Goal: Task Accomplishment & Management: Use online tool/utility

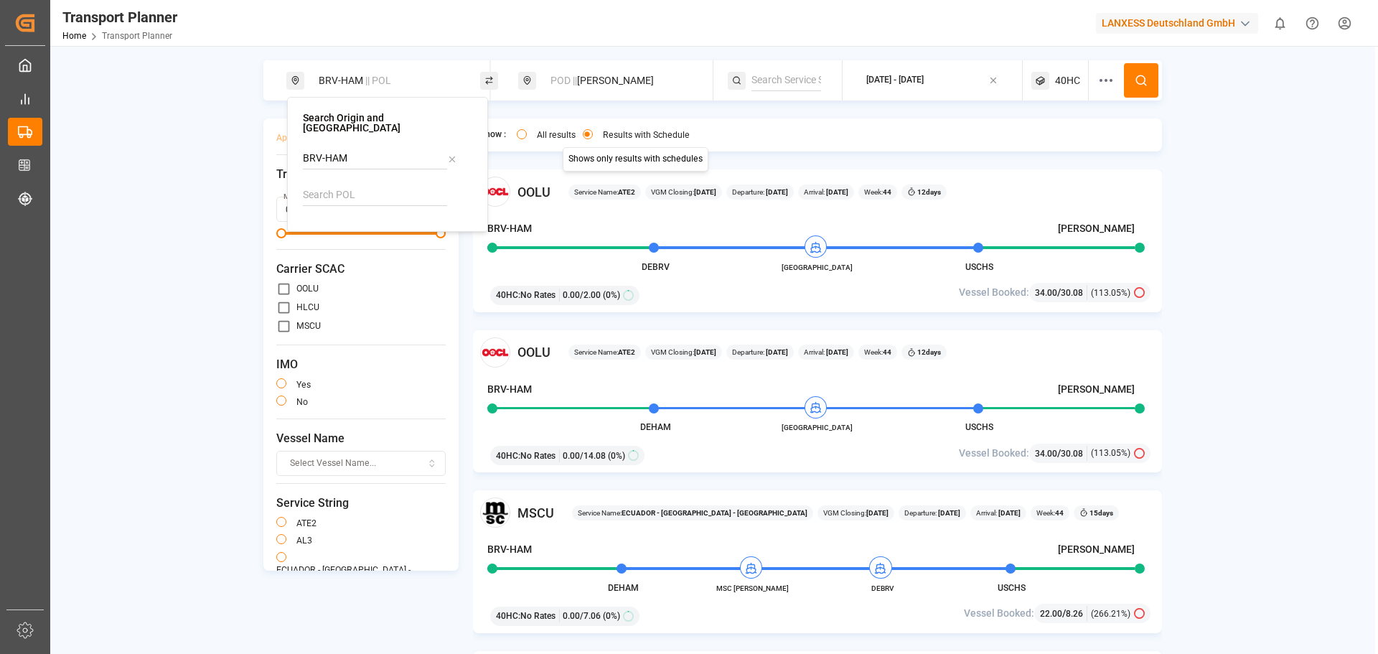
scroll to position [574, 0]
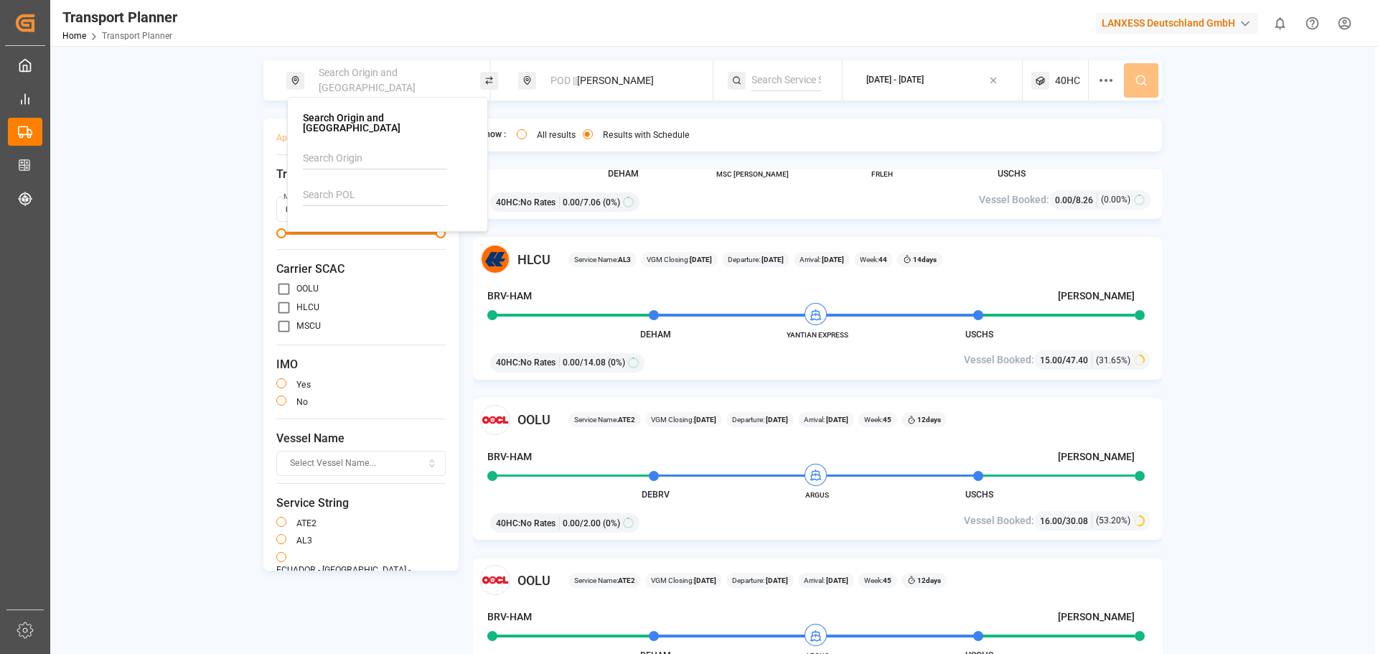
click at [347, 184] on input at bounding box center [375, 195] width 144 height 22
click at [383, 242] on div "DEHAM [GEOGRAPHIC_DATA]" at bounding box center [390, 242] width 139 height 30
type input "DEHAM"
click at [572, 72] on div "POD || [PERSON_NAME]" at bounding box center [619, 80] width 155 height 27
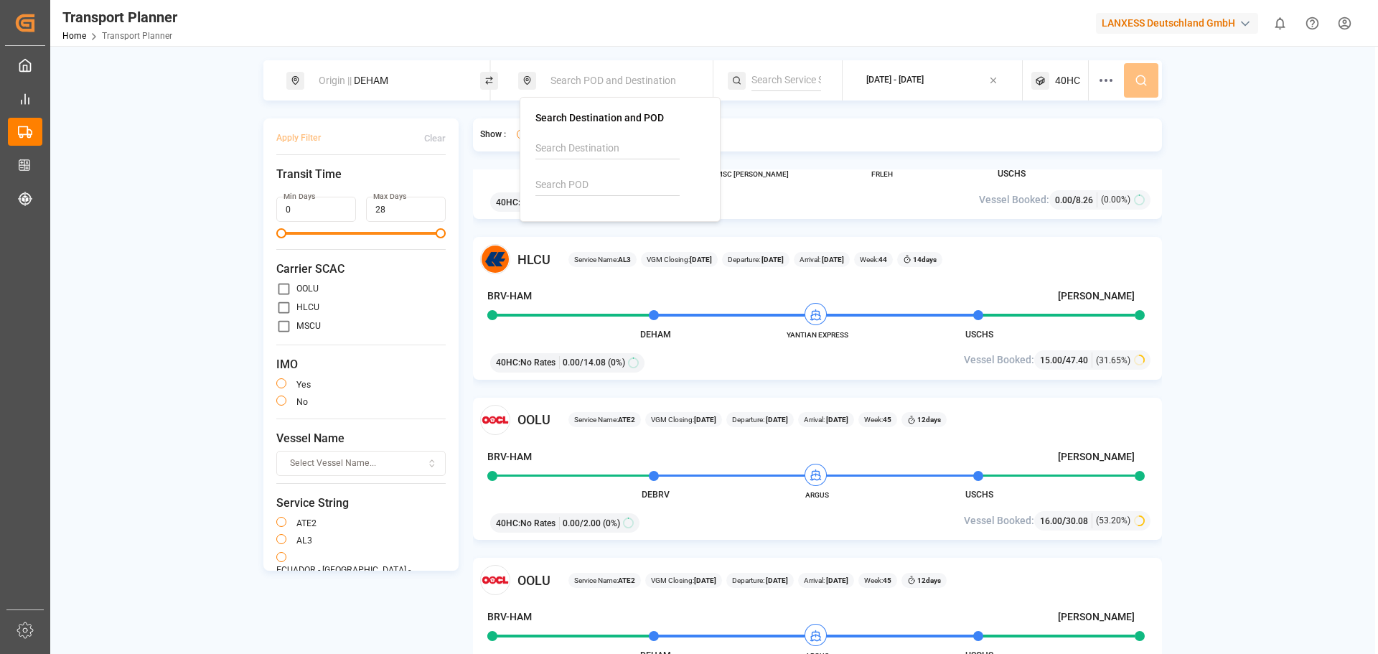
click at [576, 182] on input at bounding box center [607, 185] width 144 height 22
click at [567, 179] on input at bounding box center [607, 185] width 144 height 22
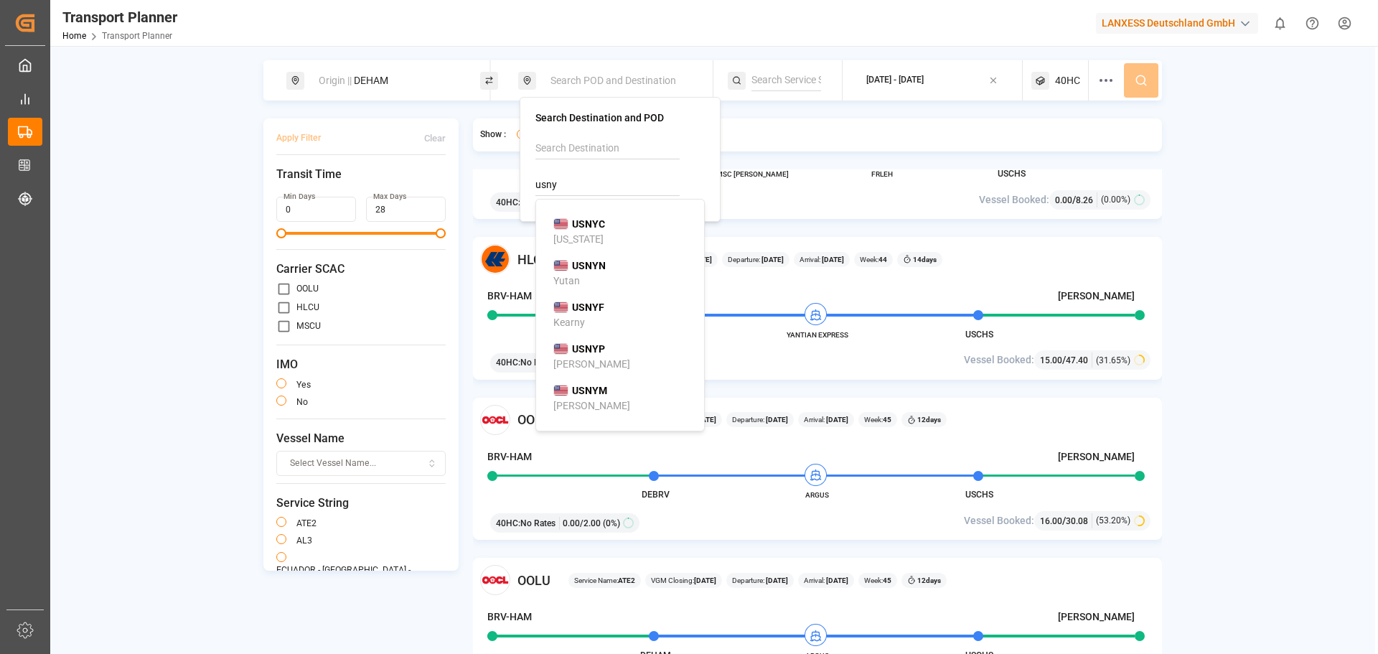
click at [612, 228] on div "USNYC [US_STATE]" at bounding box center [622, 232] width 139 height 30
type input "USNYC"
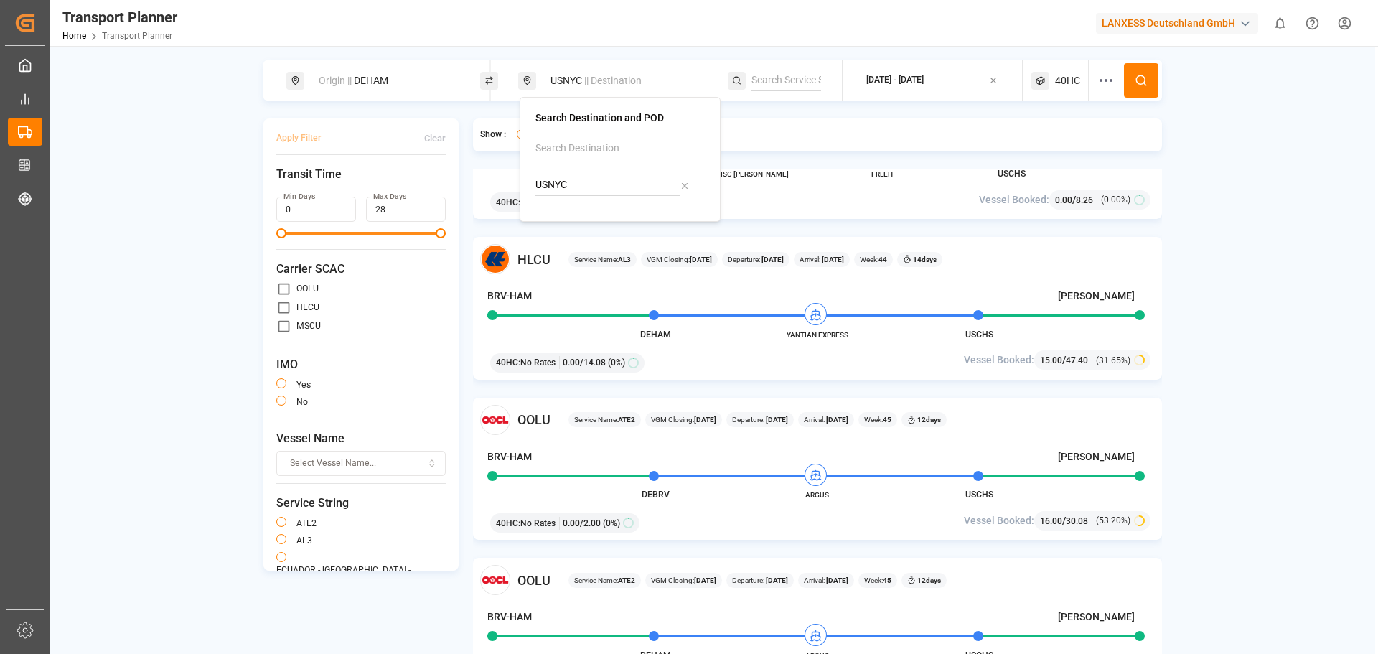
click at [1059, 78] on span "40HC" at bounding box center [1067, 80] width 25 height 15
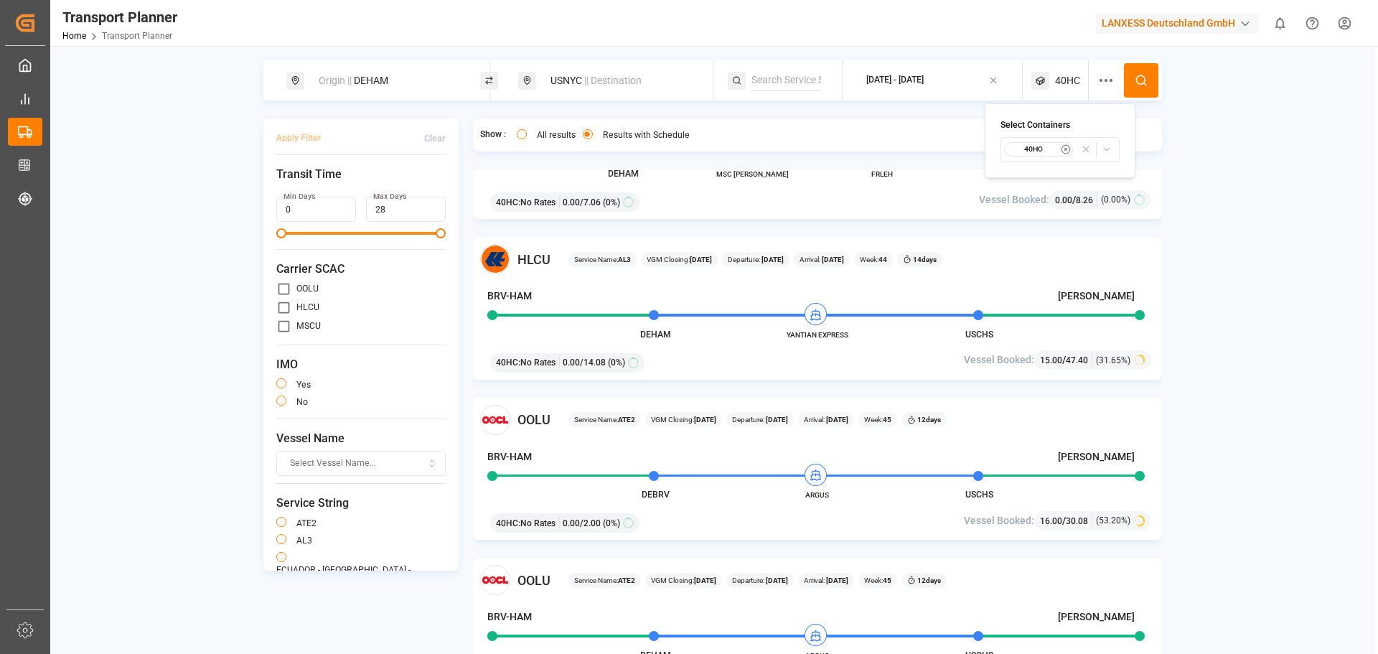
click at [1068, 151] on icon "button" at bounding box center [1066, 149] width 10 height 10
click at [1066, 151] on span "Select Container Type..." at bounding box center [1046, 149] width 93 height 13
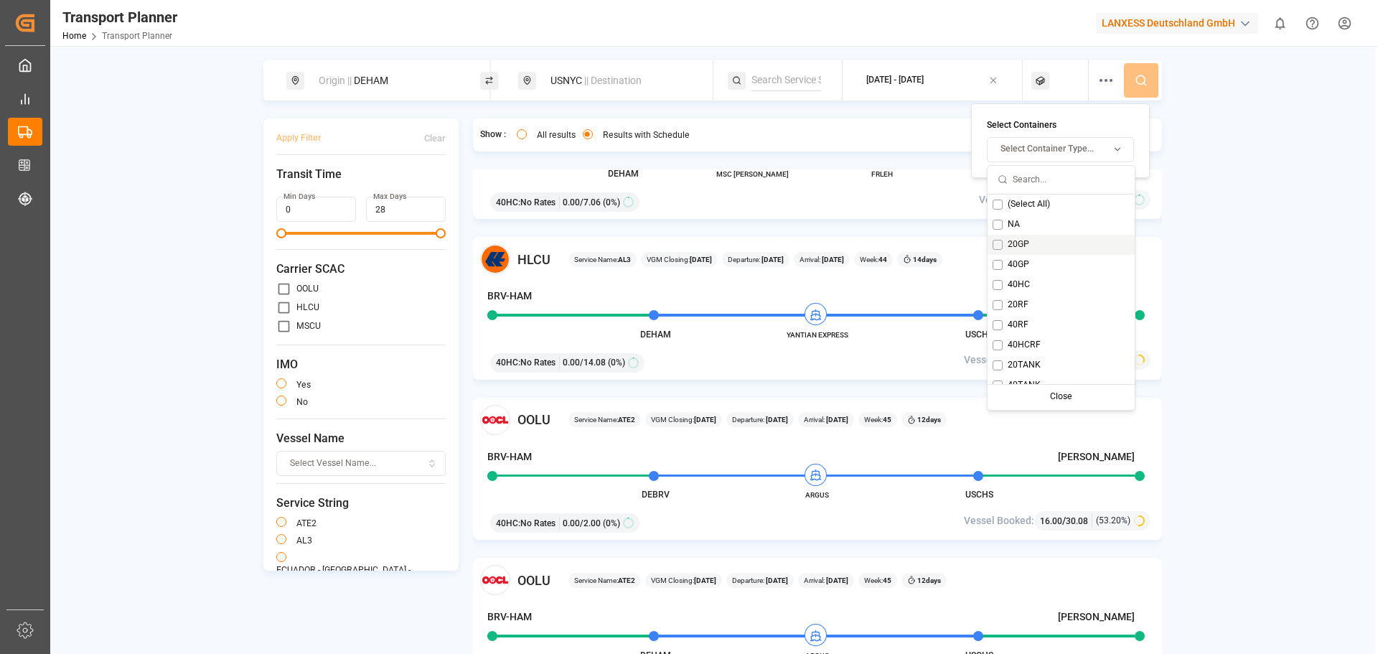
click at [1030, 250] on div "20GP" at bounding box center [1061, 245] width 147 height 20
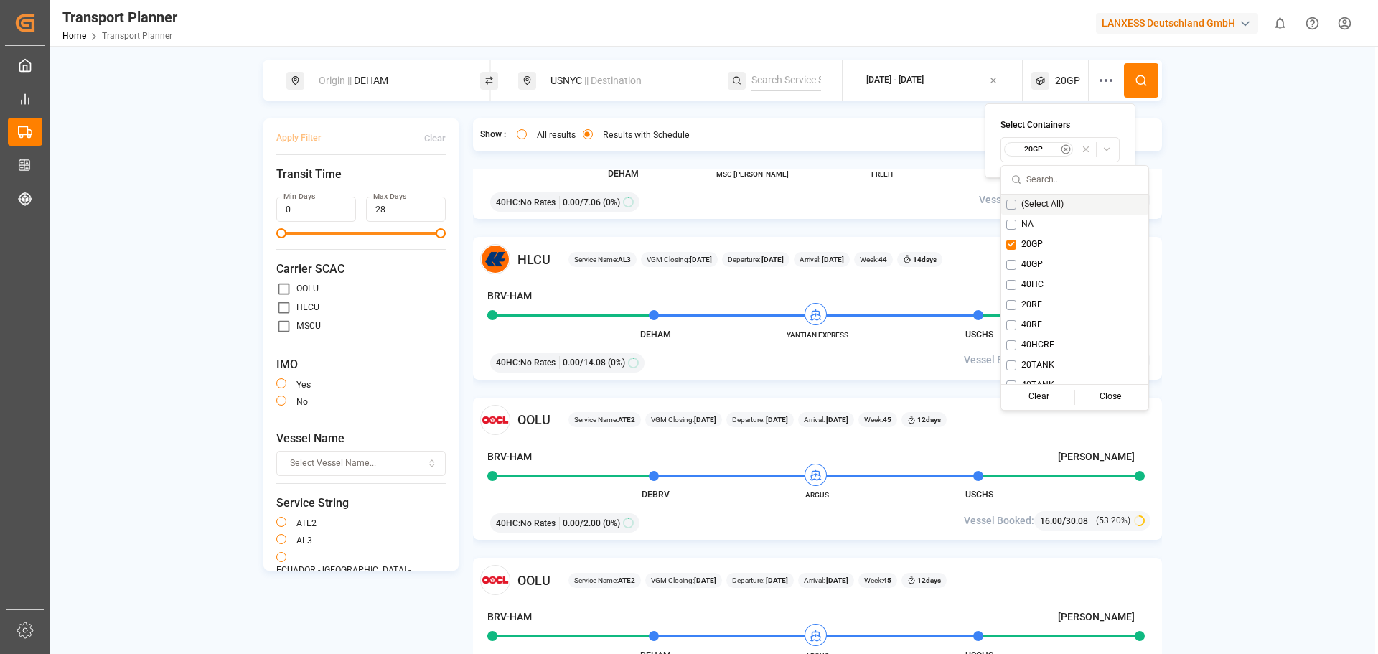
click at [924, 83] on div "[DATE] - [DATE]" at bounding box center [894, 80] width 57 height 13
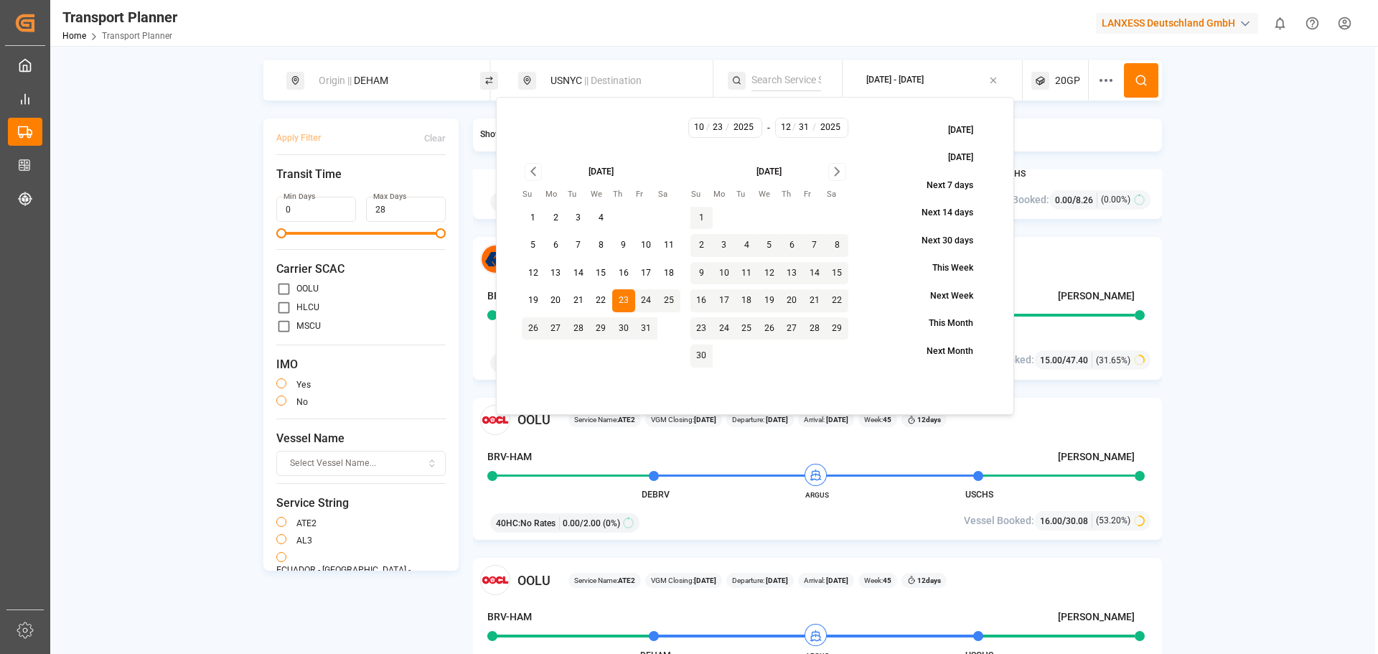
click at [745, 240] on button "4" at bounding box center [747, 245] width 23 height 23
type input "11"
type input "4"
click at [746, 244] on button "4" at bounding box center [747, 245] width 23 height 23
type input "11"
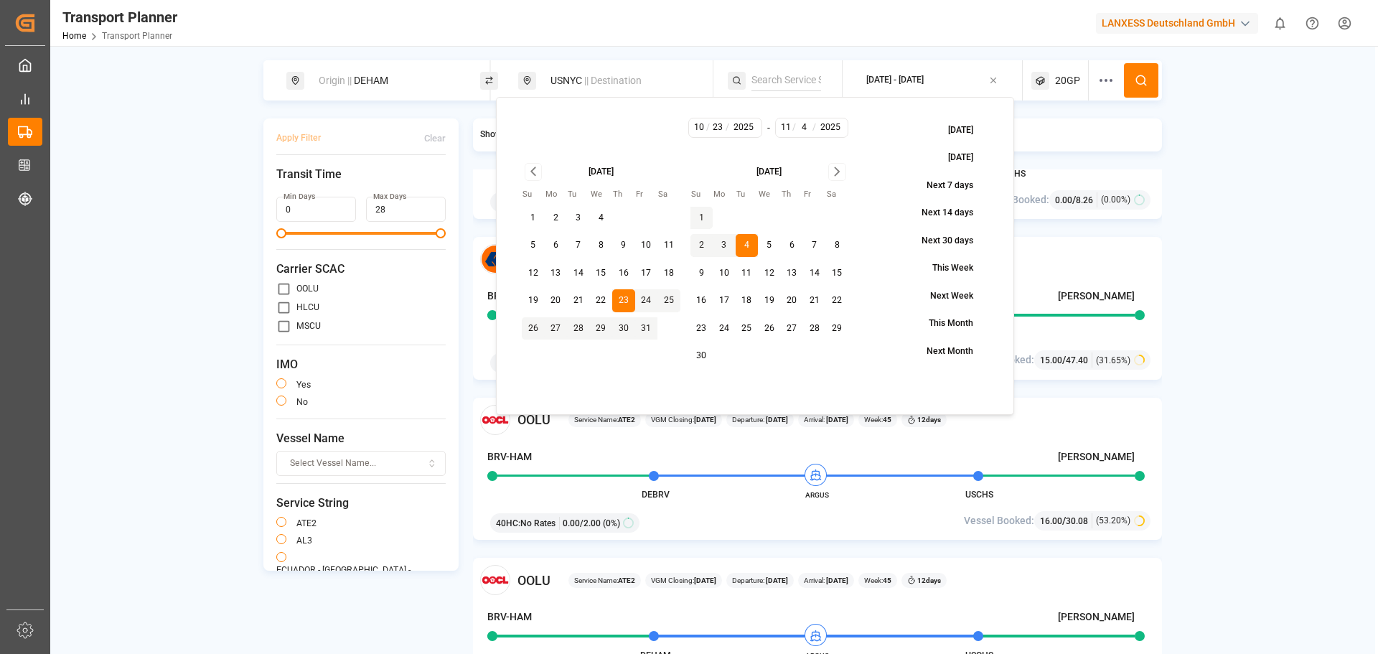
type input "4"
click at [835, 168] on icon "Go to next month" at bounding box center [837, 172] width 4 height 8
drag, startPoint x: 771, startPoint y: 326, endPoint x: 789, endPoint y: 309, distance: 25.4
click at [772, 325] on button "31" at bounding box center [769, 328] width 23 height 23
type input "12"
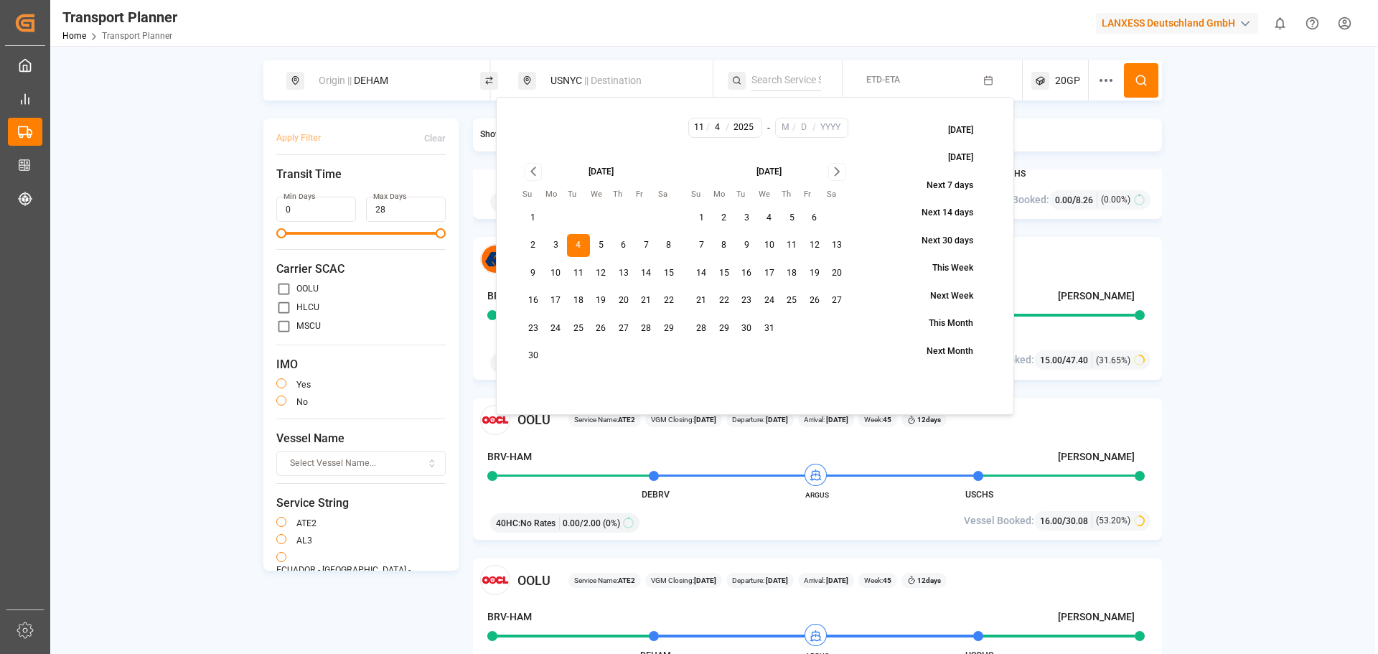
type input "31"
type input "2025"
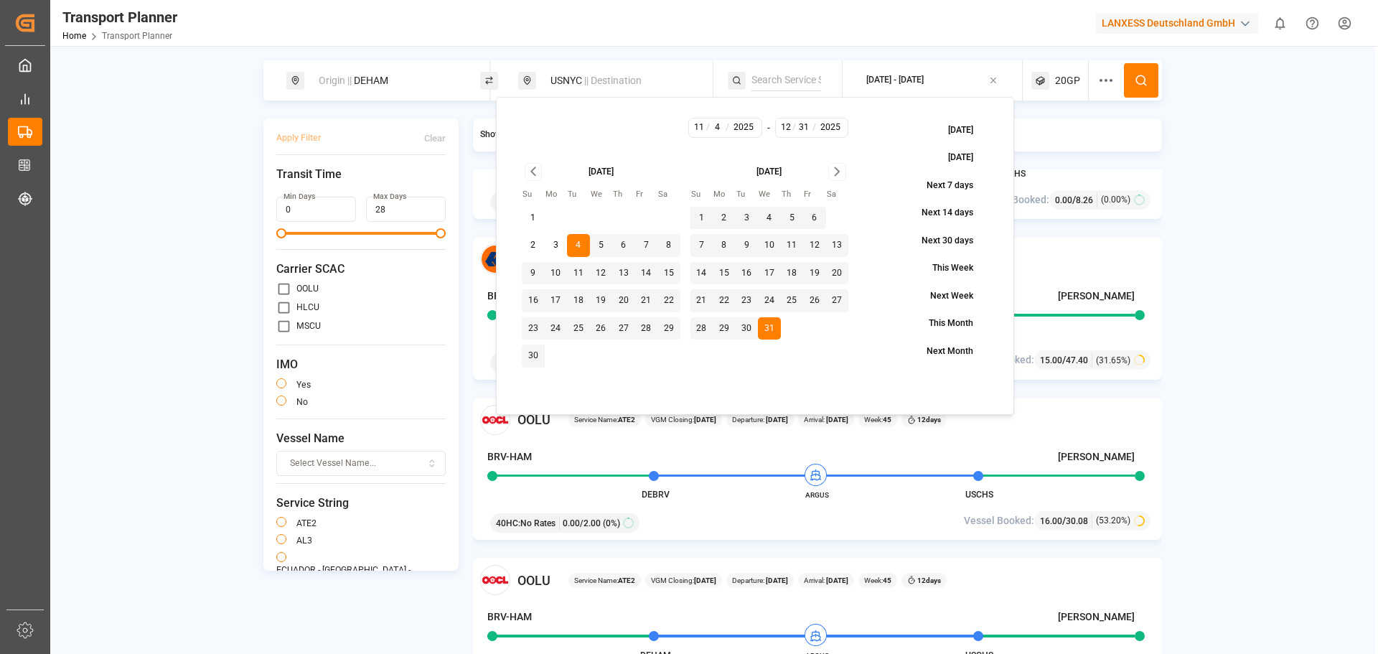
click at [1141, 84] on circle at bounding box center [1140, 79] width 9 height 9
